Goal: Task Accomplishment & Management: Use online tool/utility

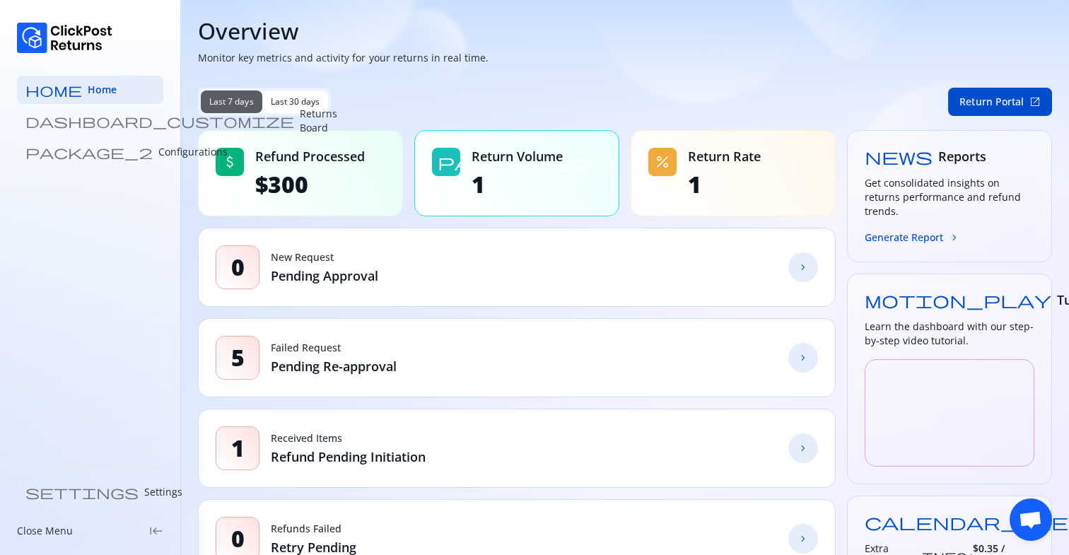
click at [300, 124] on p "Returns Board" at bounding box center [318, 121] width 37 height 28
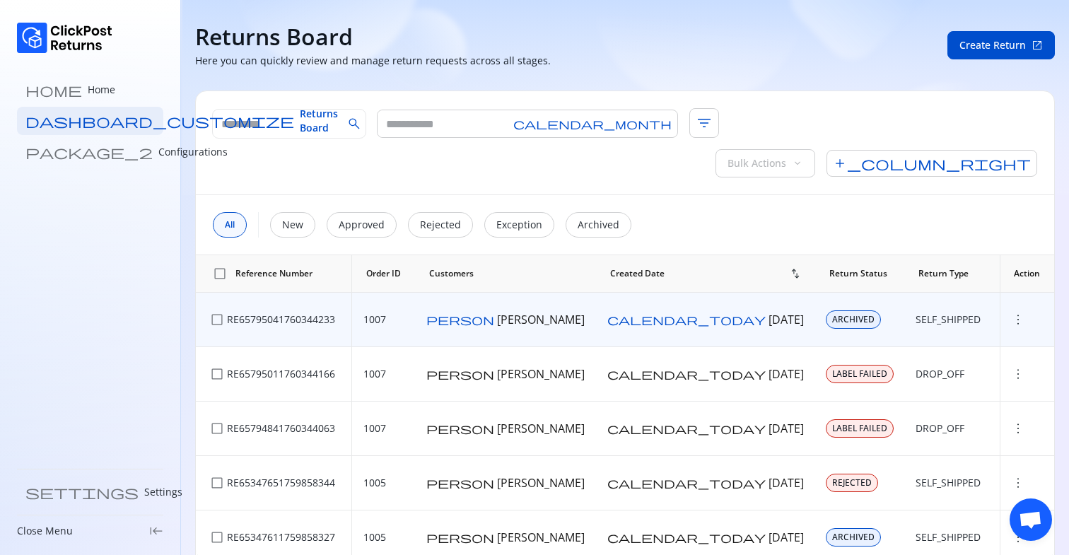
click at [1018, 219] on span "more_vert" at bounding box center [1018, 320] width 14 height 14
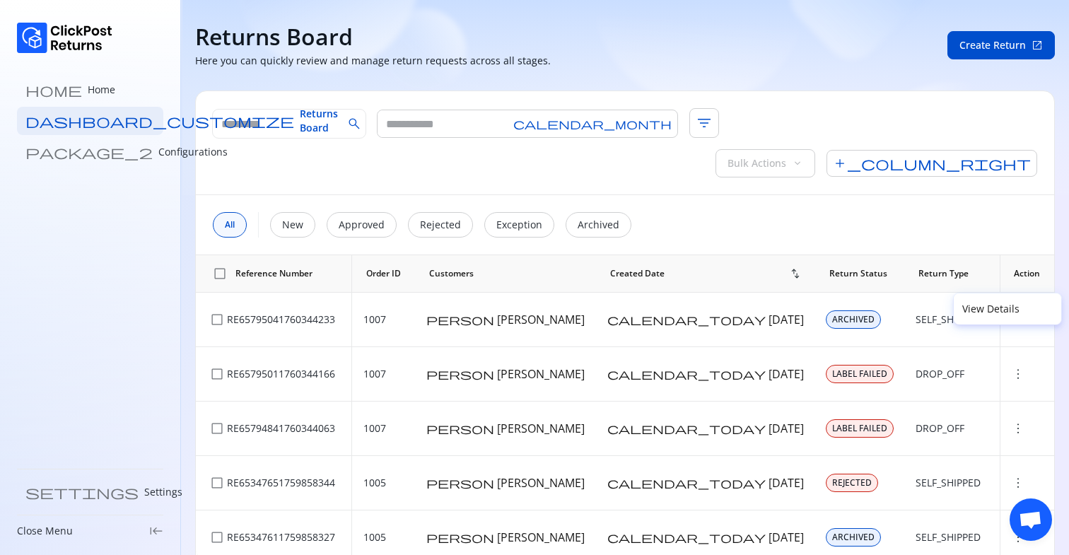
click at [846, 195] on div "All New Approved Rejected Exception Archived" at bounding box center [625, 224] width 859 height 59
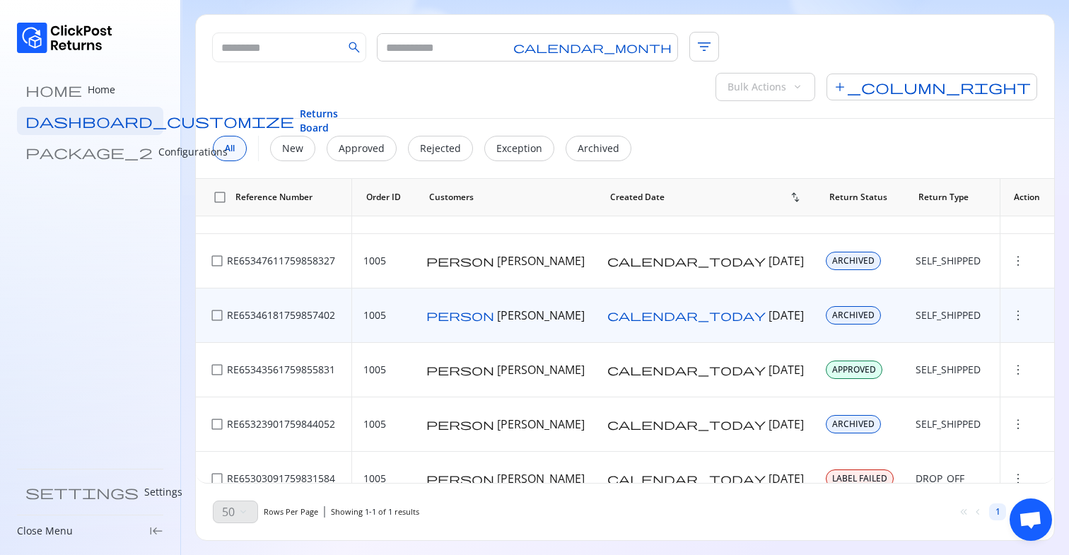
scroll to position [207, 0]
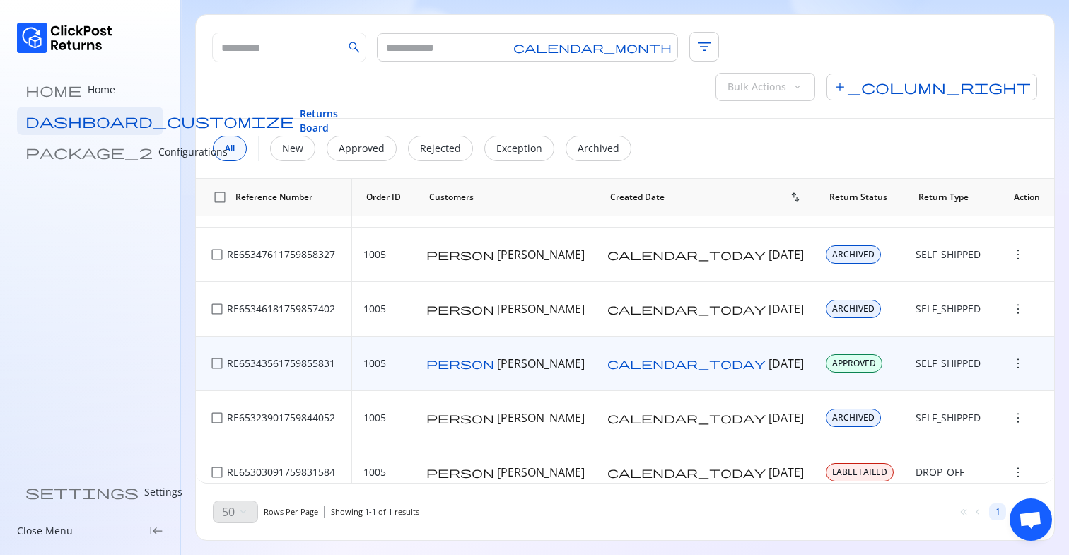
click at [1011, 219] on span "more_vert" at bounding box center [1018, 363] width 14 height 14
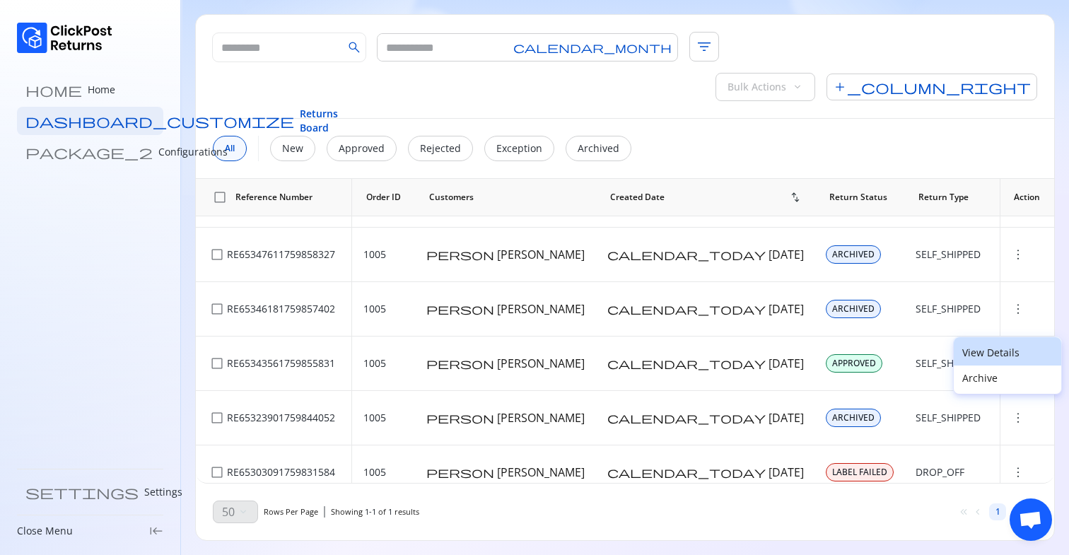
click at [989, 219] on p "View Details" at bounding box center [1008, 353] width 91 height 14
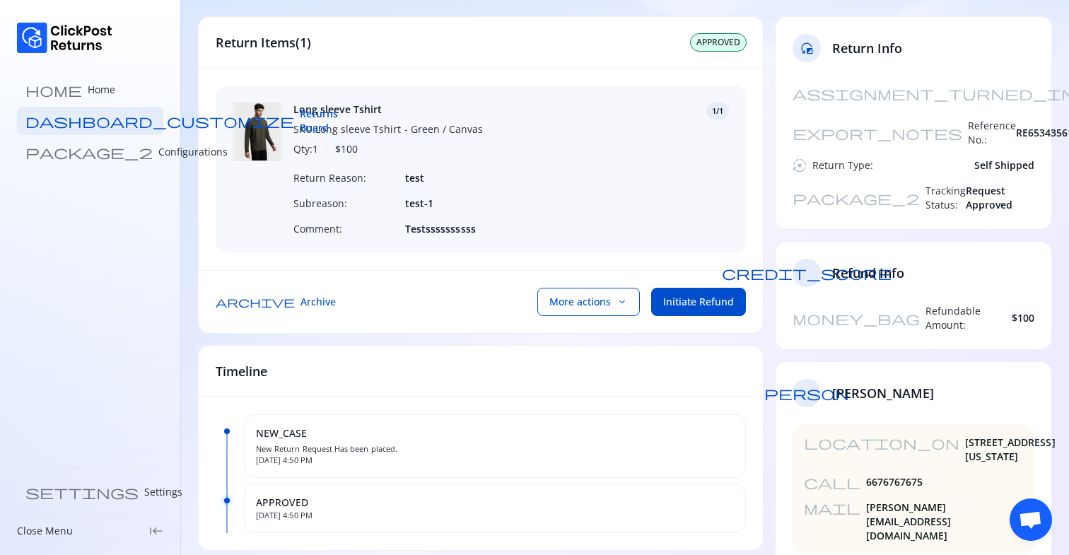
scroll to position [85, 0]
click at [711, 219] on span "Initiate Refund" at bounding box center [698, 303] width 71 height 14
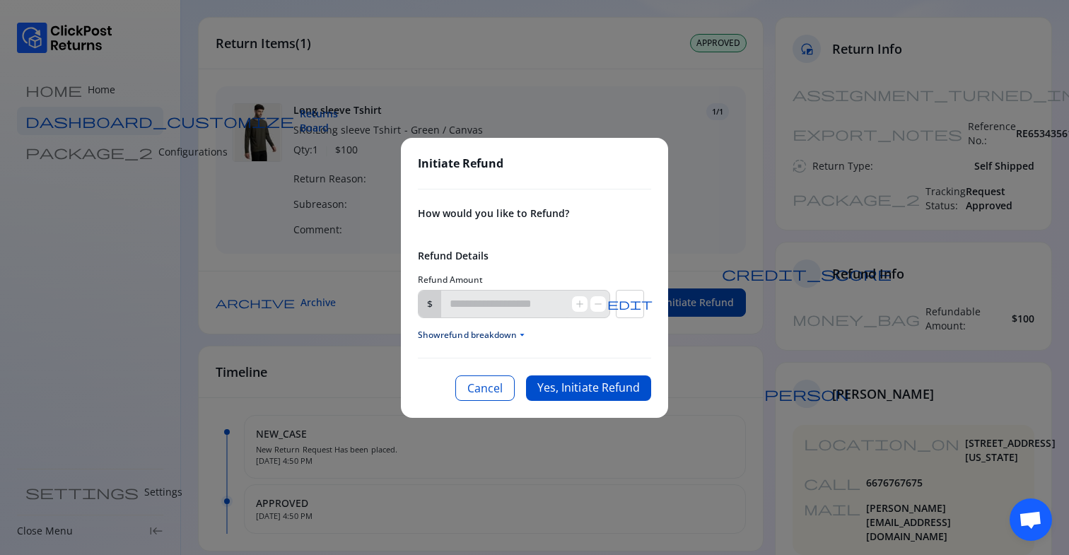
type input "***"
click at [547, 219] on button "Yes, Initiate Refund" at bounding box center [588, 388] width 125 height 25
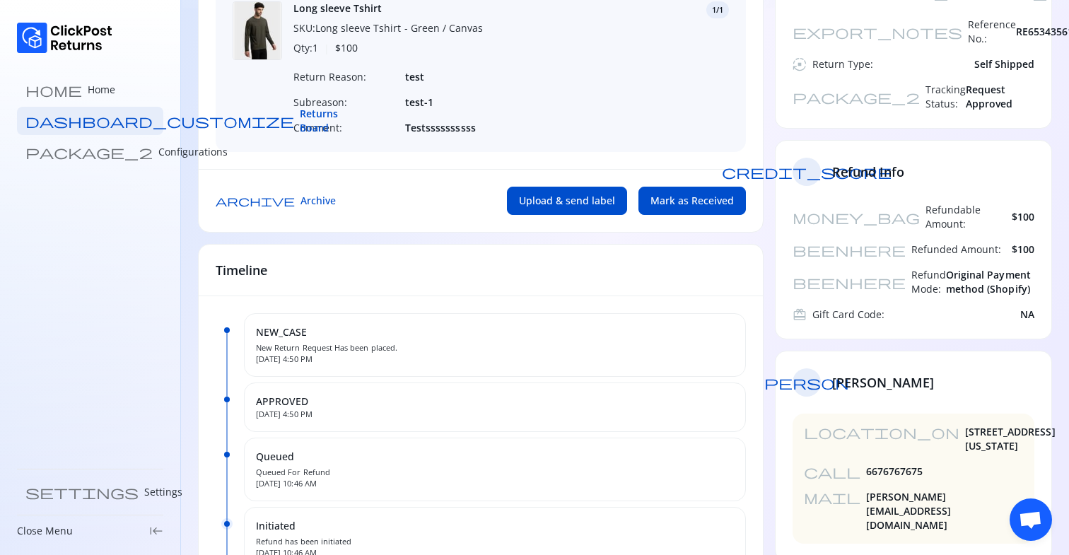
scroll to position [196, 0]
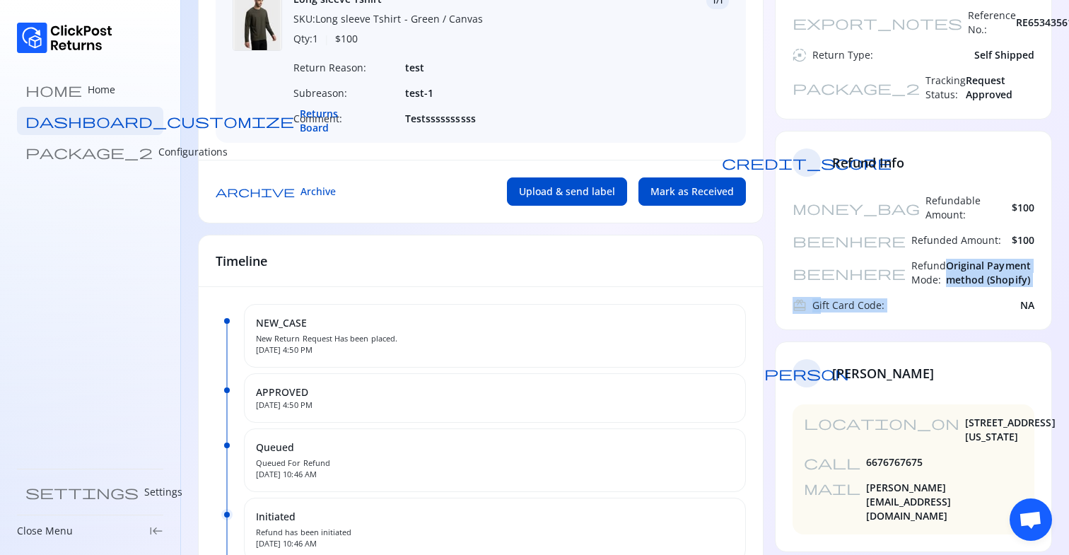
drag, startPoint x: 874, startPoint y: 207, endPoint x: 998, endPoint y: 255, distance: 132.5
click at [998, 255] on div "money_bag Refundable Amount: $100 beenhere Refunded Amount: $100 beenhere Refun…" at bounding box center [914, 262] width 276 height 136
click at [998, 298] on div "redeem Gift Card Code: NA" at bounding box center [914, 305] width 242 height 14
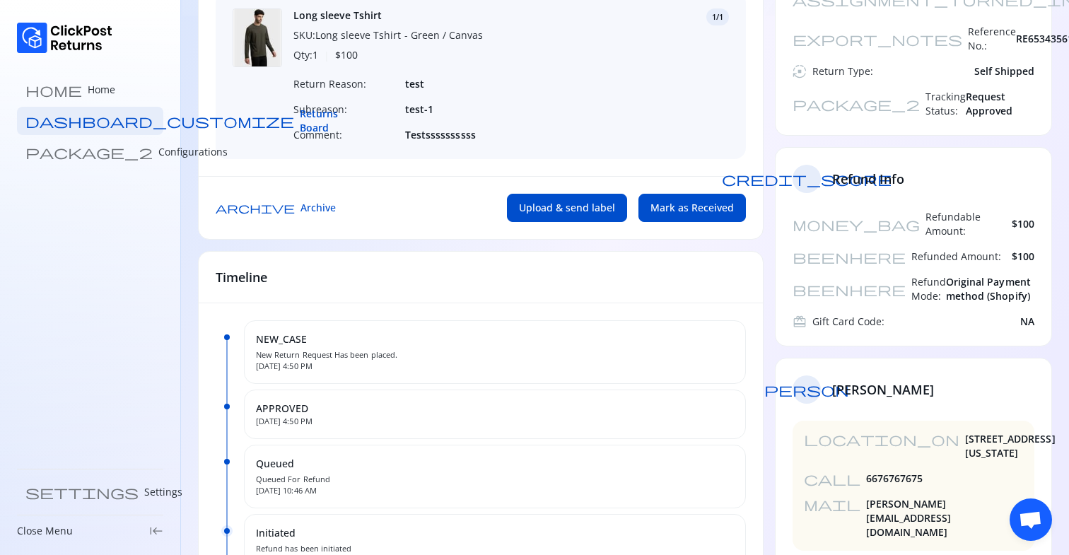
scroll to position [233, 0]
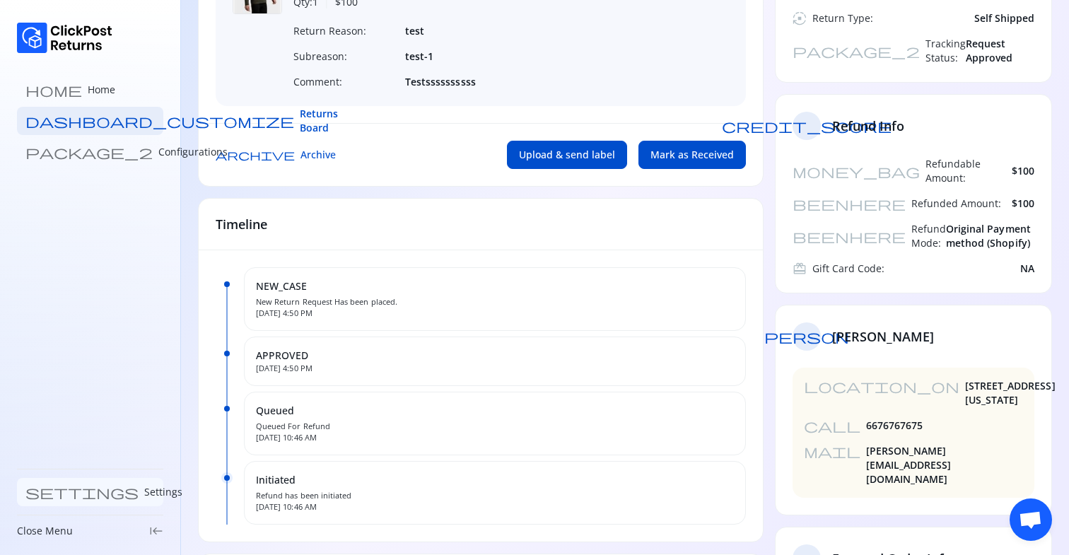
click at [144, 494] on p "Settings" at bounding box center [163, 492] width 38 height 14
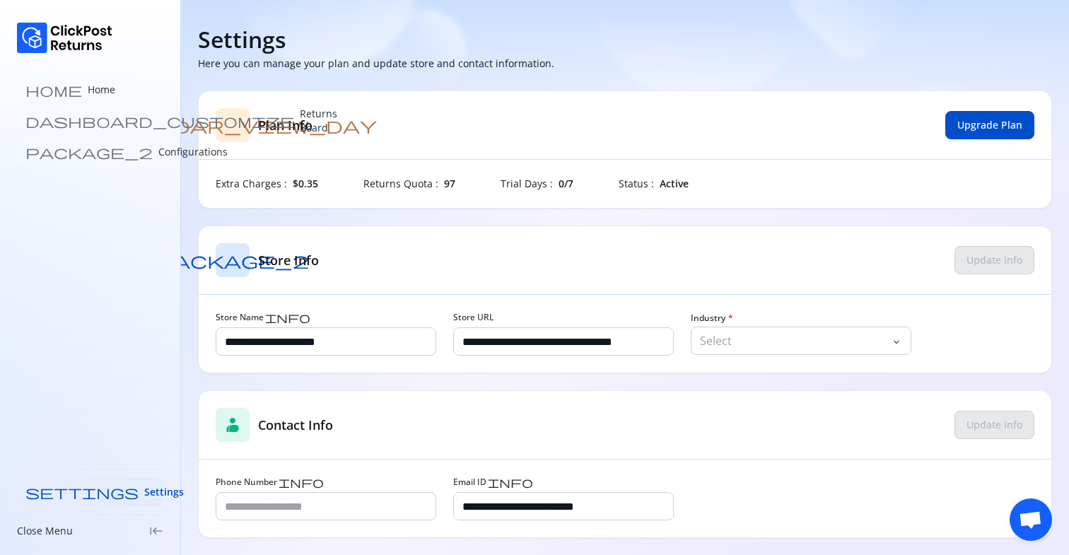
click at [158, 151] on p "Configurations" at bounding box center [192, 152] width 69 height 14
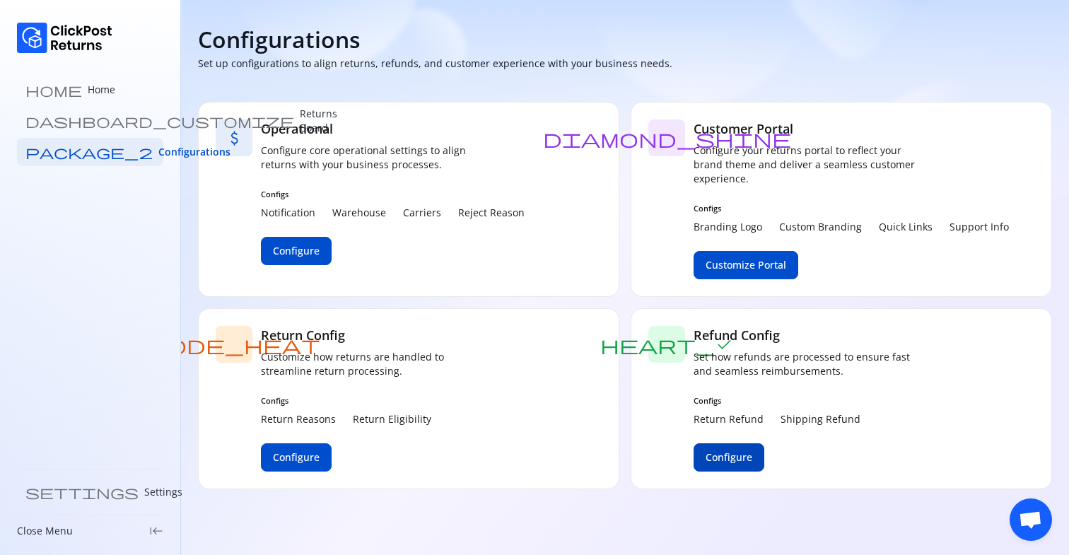
click at [747, 455] on span "Configure" at bounding box center [729, 458] width 47 height 14
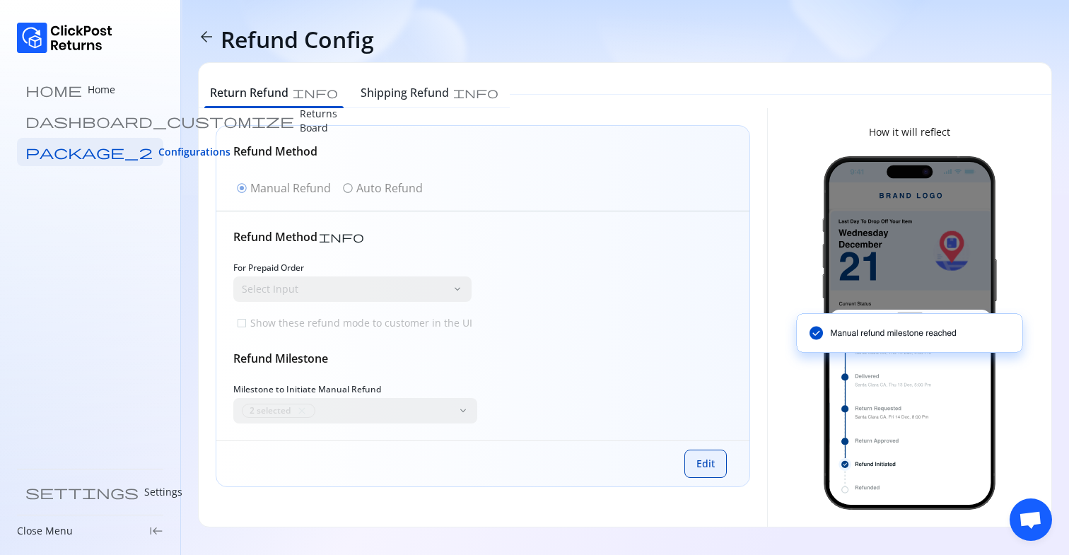
click at [693, 463] on button "Edit" at bounding box center [706, 464] width 42 height 28
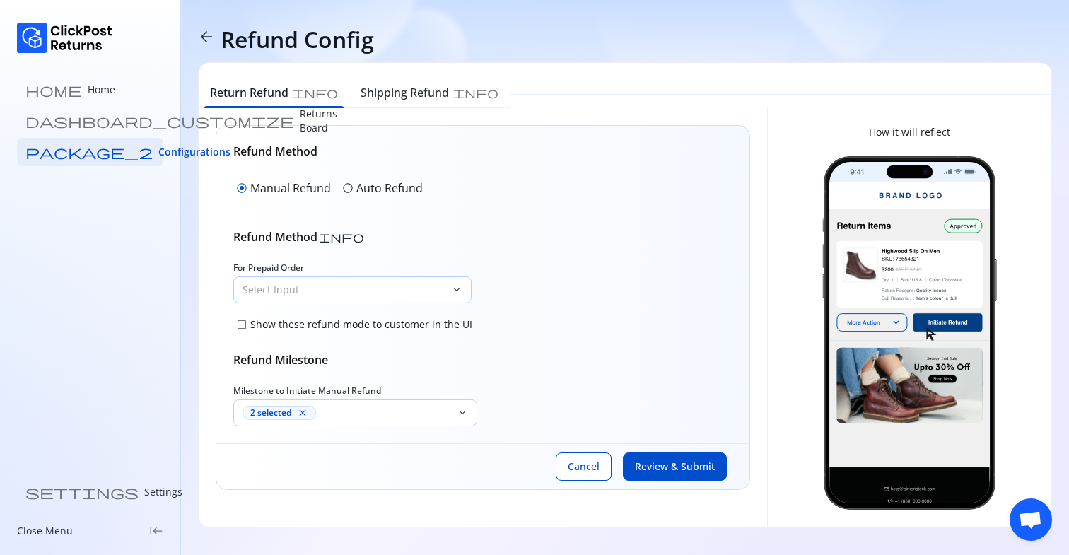
click at [315, 286] on p "Select Input" at bounding box center [344, 290] width 203 height 14
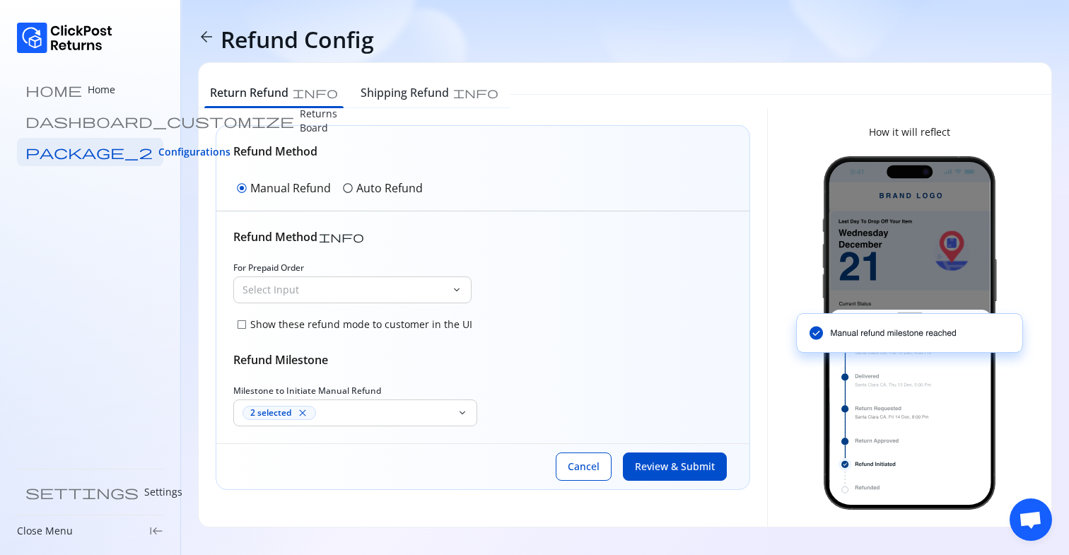
click at [569, 301] on div "For Prepaid Order Select Input keyboard_arrow_down check_box_outline_blank Show…" at bounding box center [482, 298] width 499 height 72
